Goal: Transaction & Acquisition: Subscribe to service/newsletter

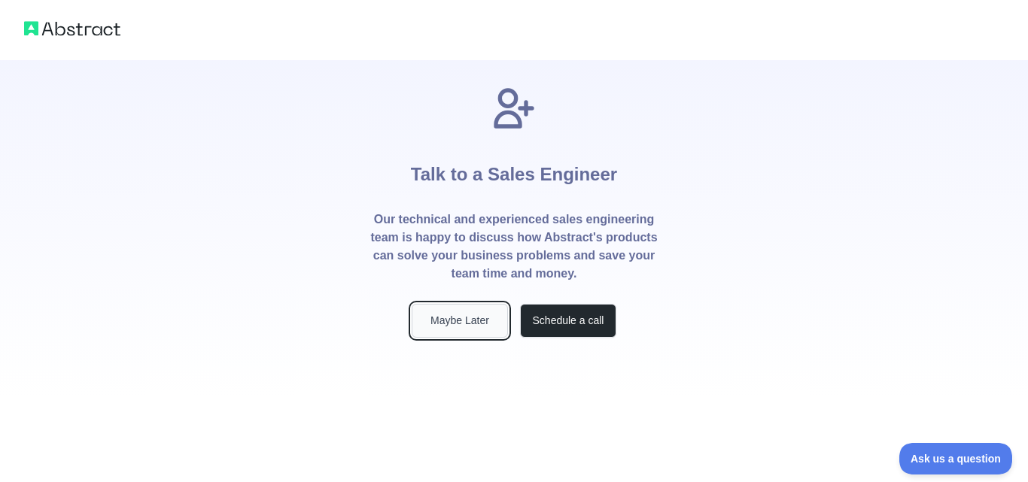
click at [497, 321] on button "Maybe Later" at bounding box center [460, 321] width 96 height 34
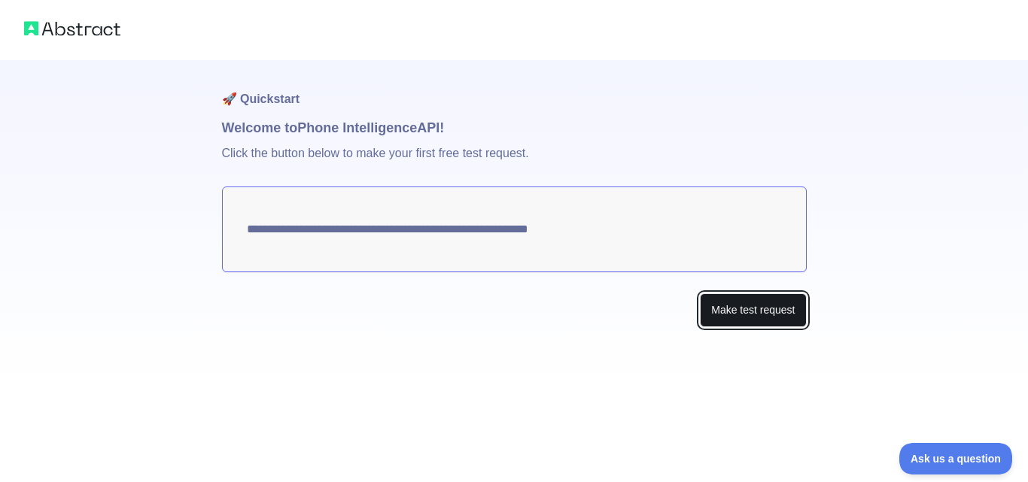
click at [739, 312] on button "Make test request" at bounding box center [753, 310] width 106 height 34
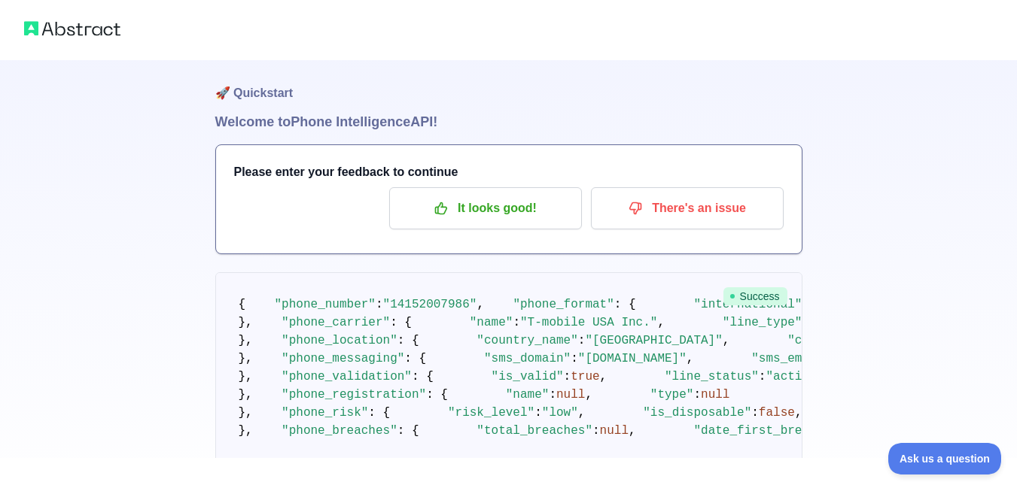
scroll to position [7, 0]
click at [514, 213] on p "It looks good!" at bounding box center [485, 208] width 170 height 26
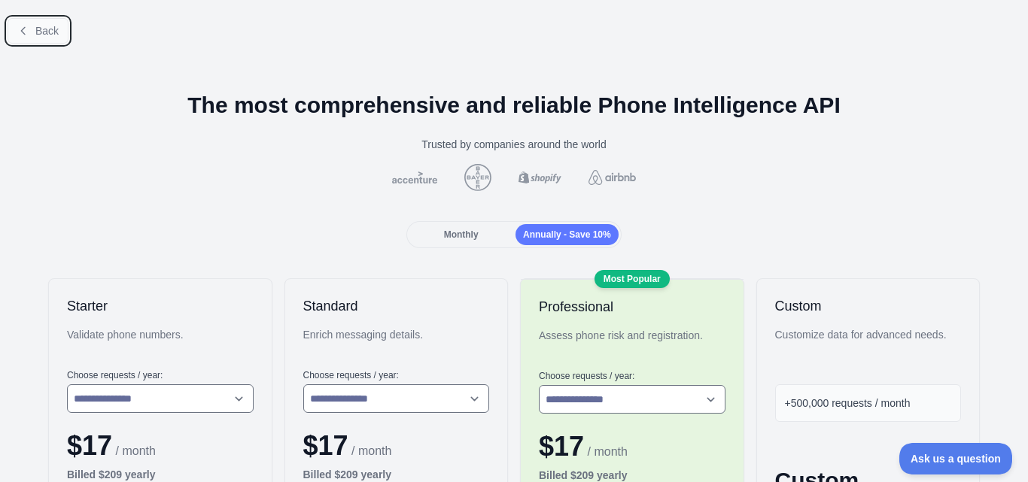
click at [30, 29] on button "Back" at bounding box center [38, 31] width 61 height 26
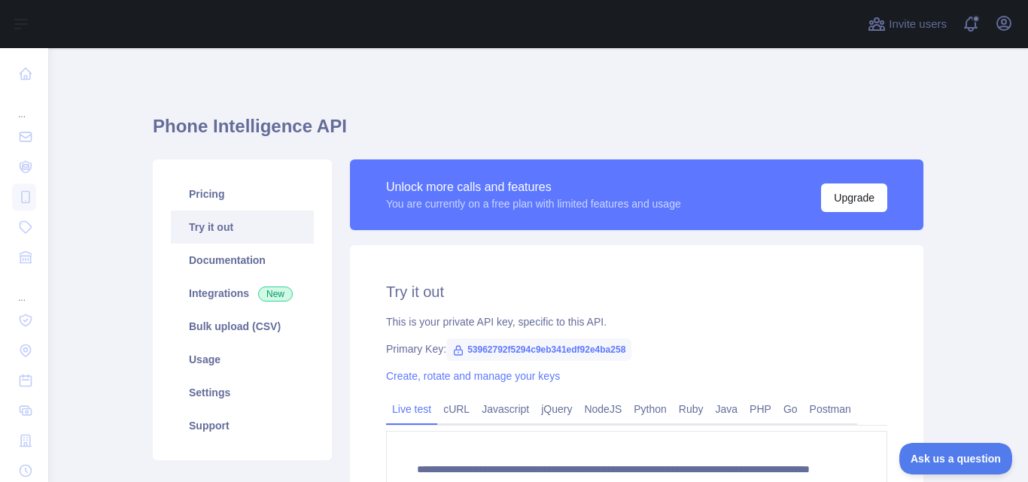
scroll to position [233, 0]
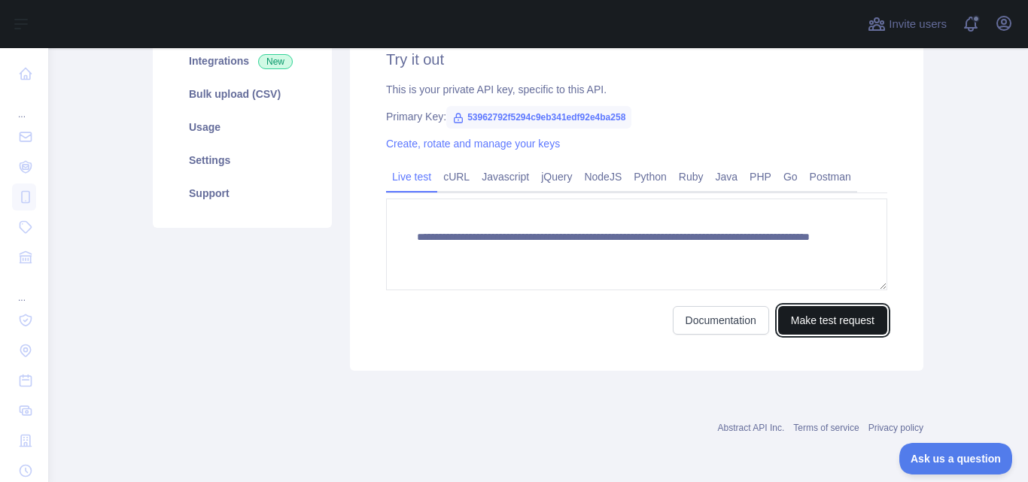
click at [813, 317] on button "Make test request" at bounding box center [832, 320] width 109 height 29
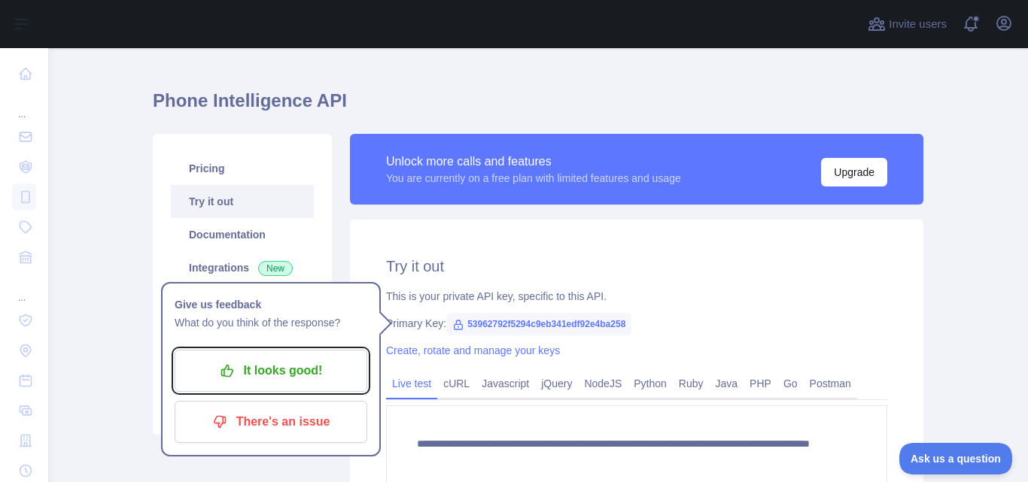
scroll to position [0, 0]
